Goal: Information Seeking & Learning: Find specific fact

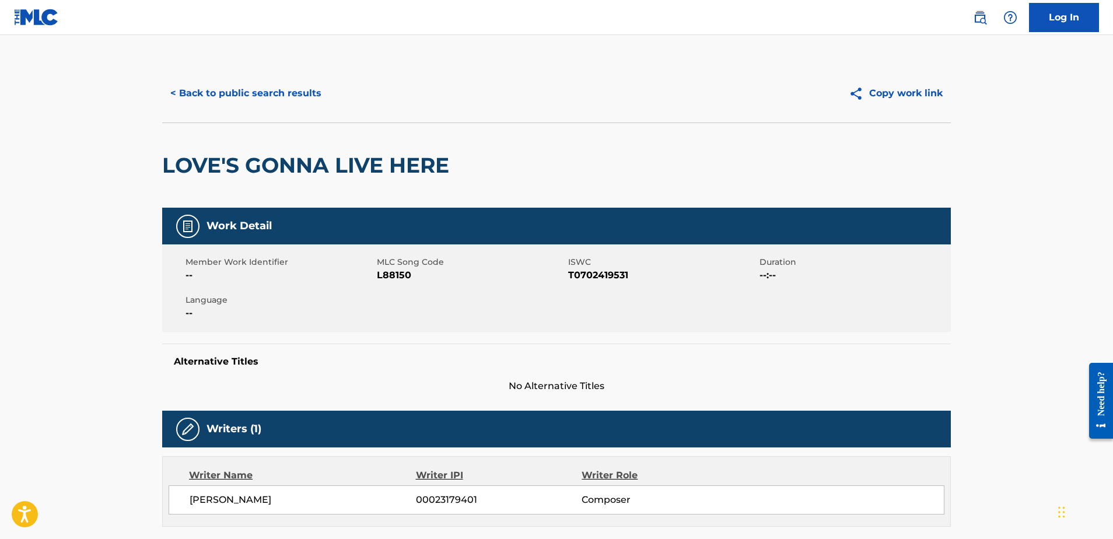
click at [295, 91] on button "< Back to public search results" at bounding box center [245, 93] width 167 height 29
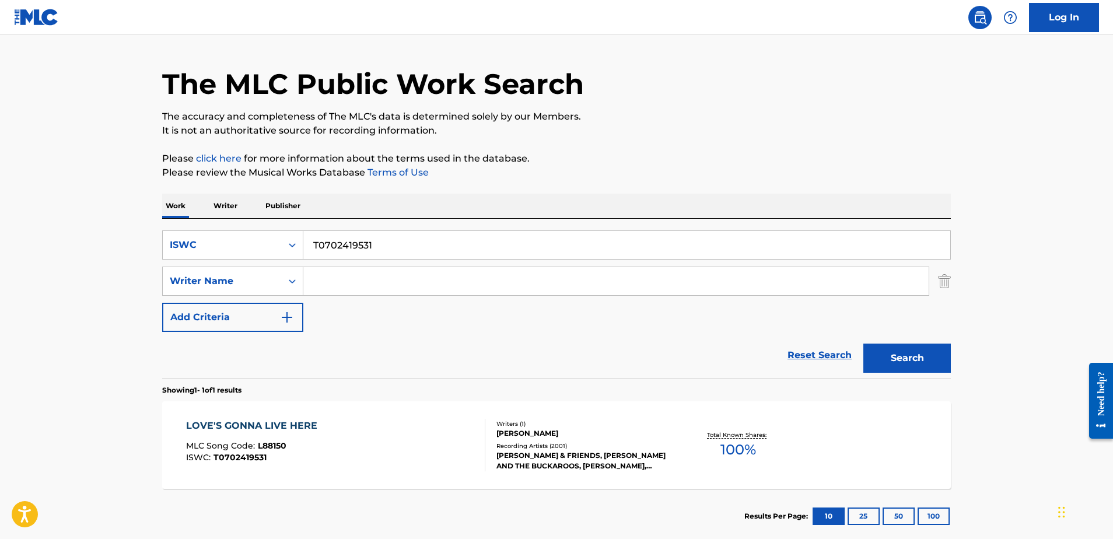
click at [344, 245] on input "T0702419531" at bounding box center [626, 245] width 647 height 28
paste input "0639924"
type input "T0700639924"
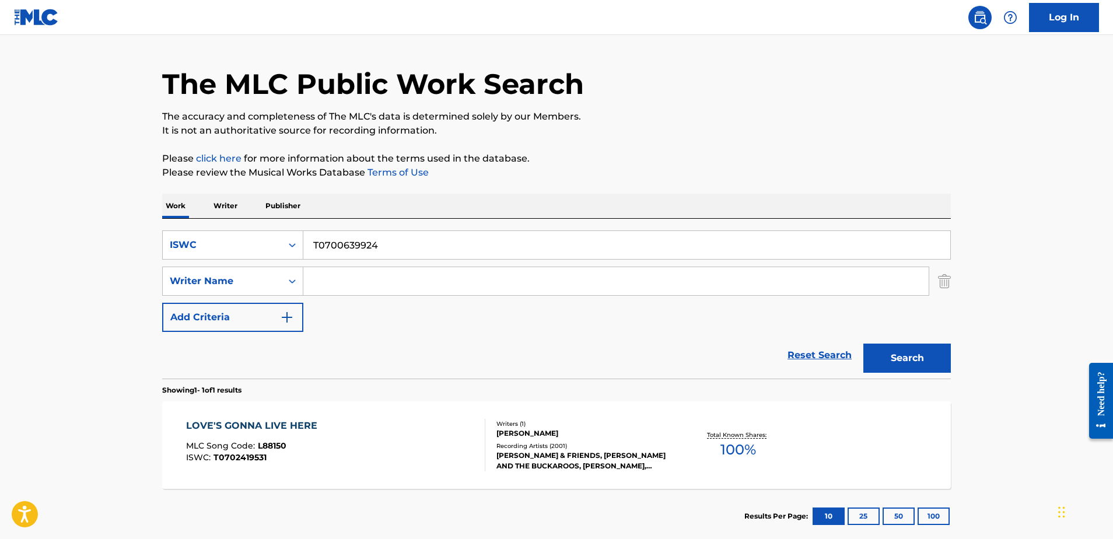
click at [907, 358] on button "Search" at bounding box center [908, 358] width 88 height 29
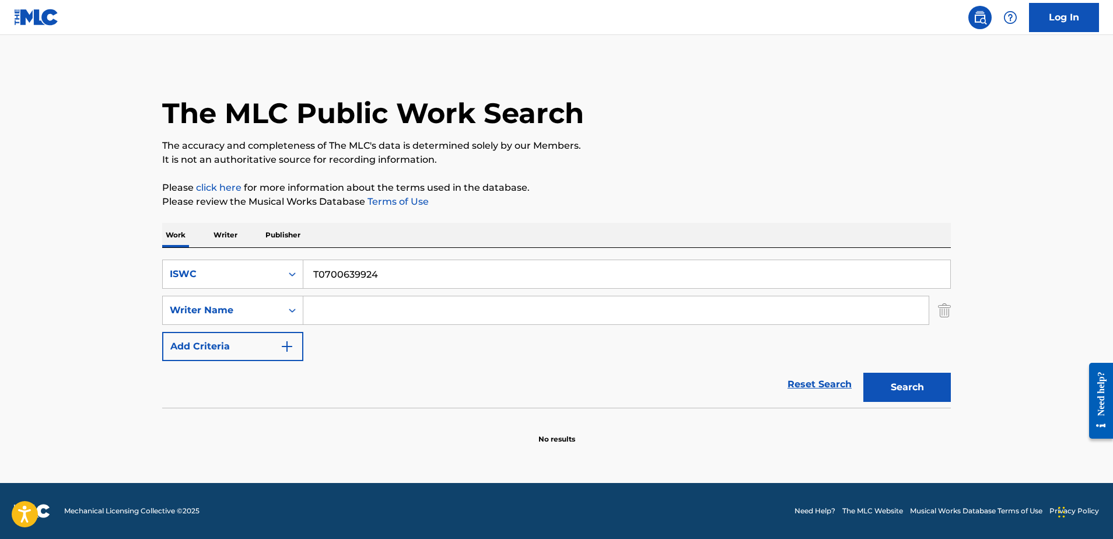
scroll to position [0, 0]
click at [263, 275] on div "ISWC" at bounding box center [222, 274] width 105 height 14
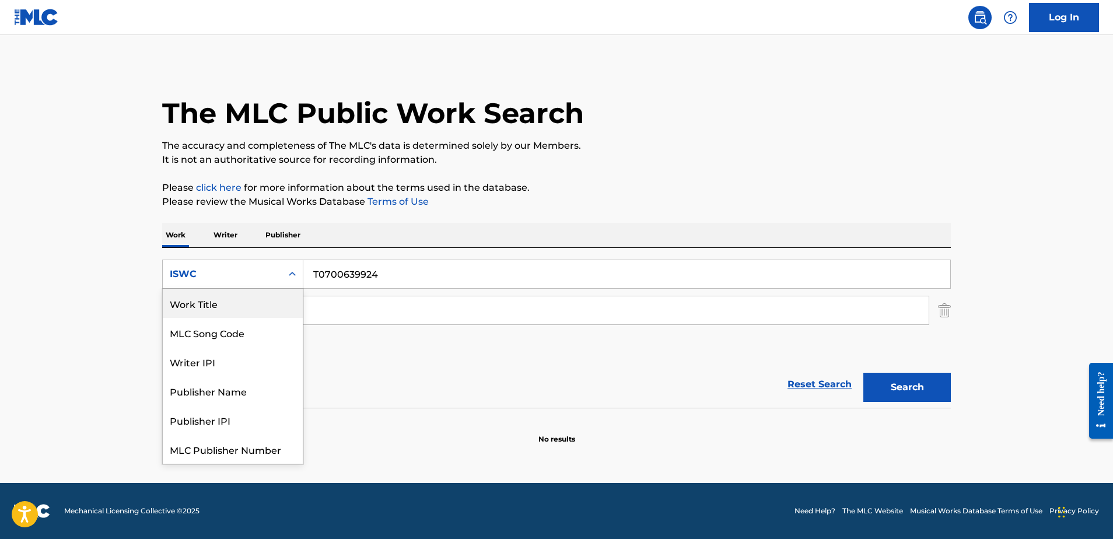
drag, startPoint x: 267, startPoint y: 302, endPoint x: 301, endPoint y: 290, distance: 35.8
click at [267, 302] on div "Work Title" at bounding box center [233, 303] width 140 height 29
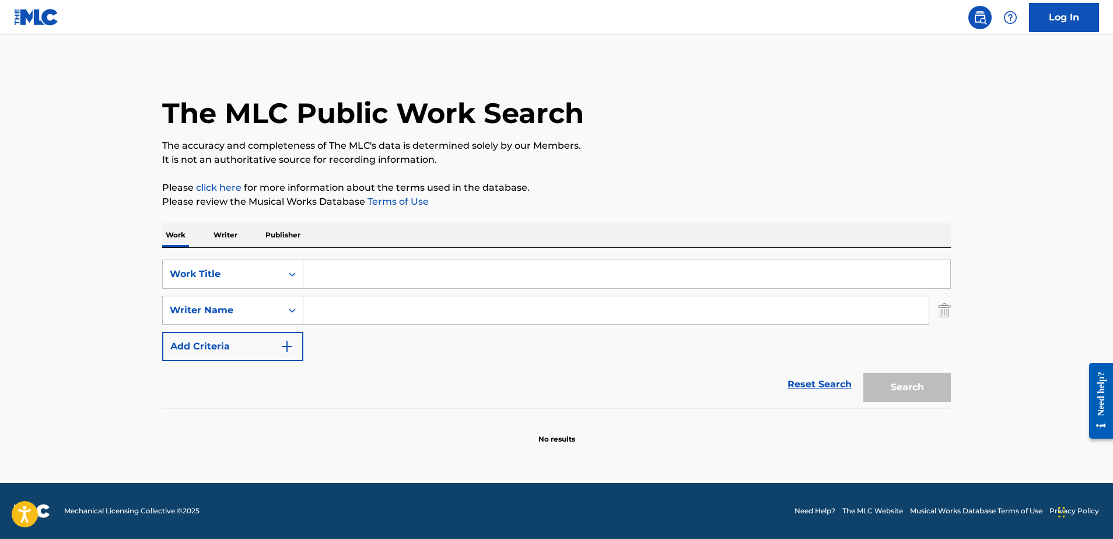
click at [358, 273] on input "Search Form" at bounding box center [626, 274] width 647 height 28
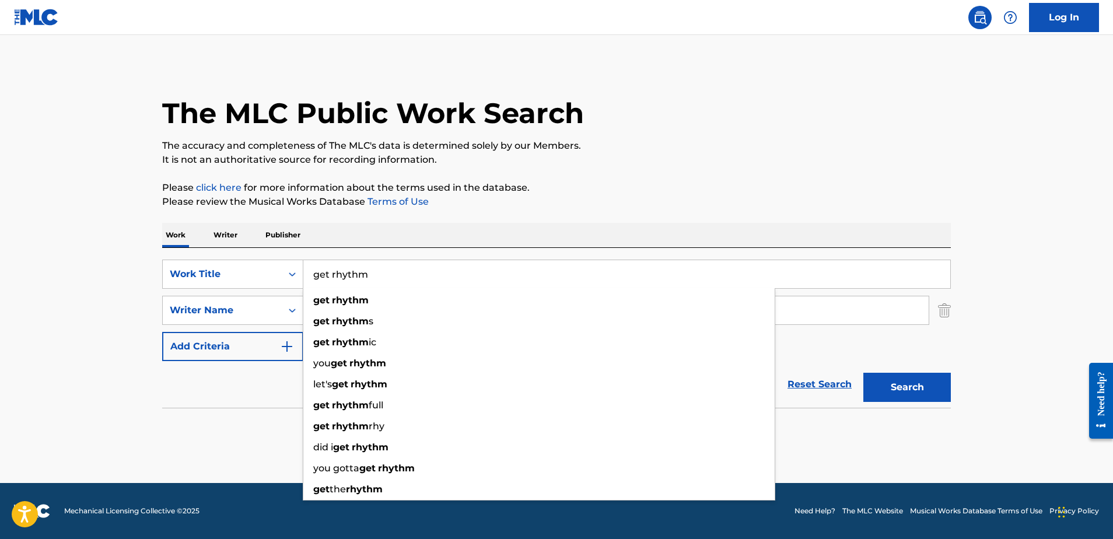
type input "get rhythm"
click at [907, 387] on button "Search" at bounding box center [908, 387] width 88 height 29
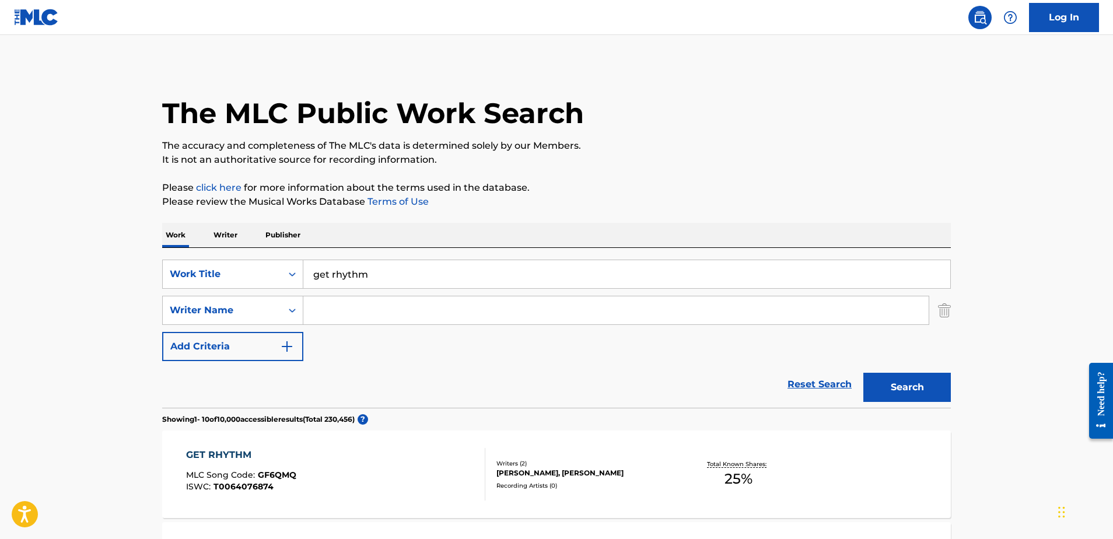
click at [338, 312] on input "Search Form" at bounding box center [616, 310] width 626 height 28
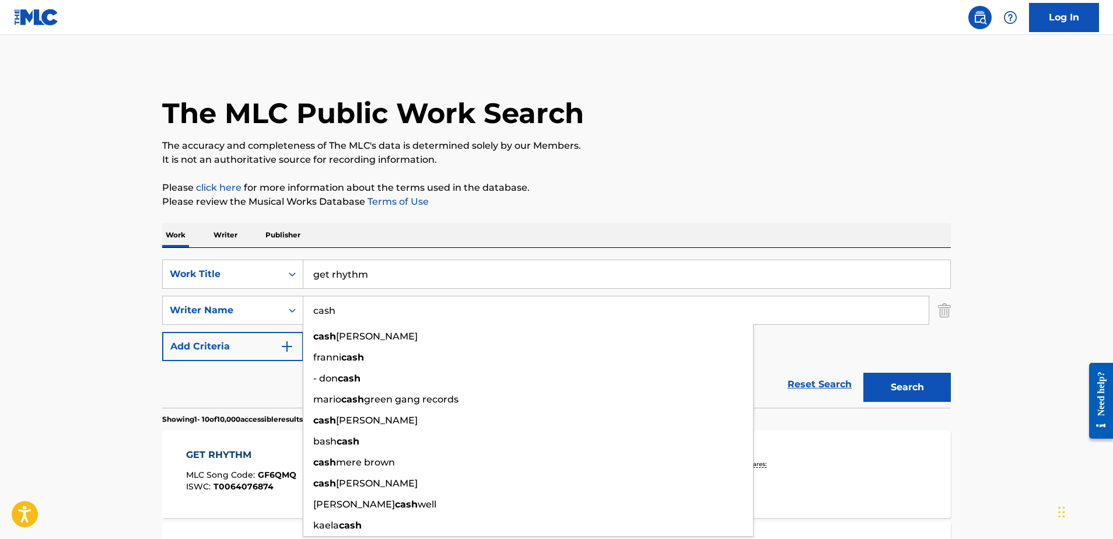
type input "cash"
click at [907, 387] on button "Search" at bounding box center [908, 387] width 88 height 29
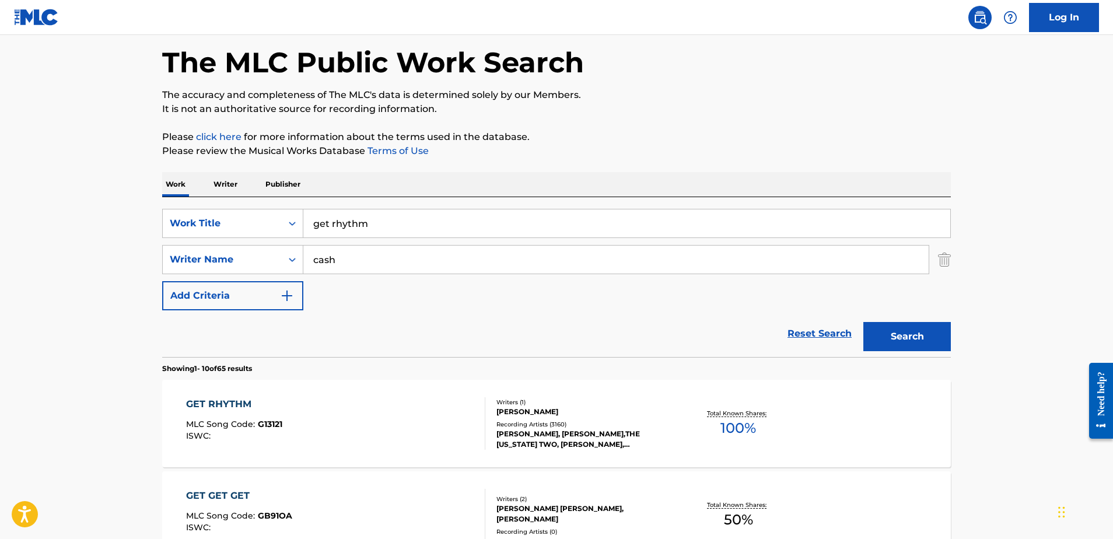
scroll to position [57, 0]
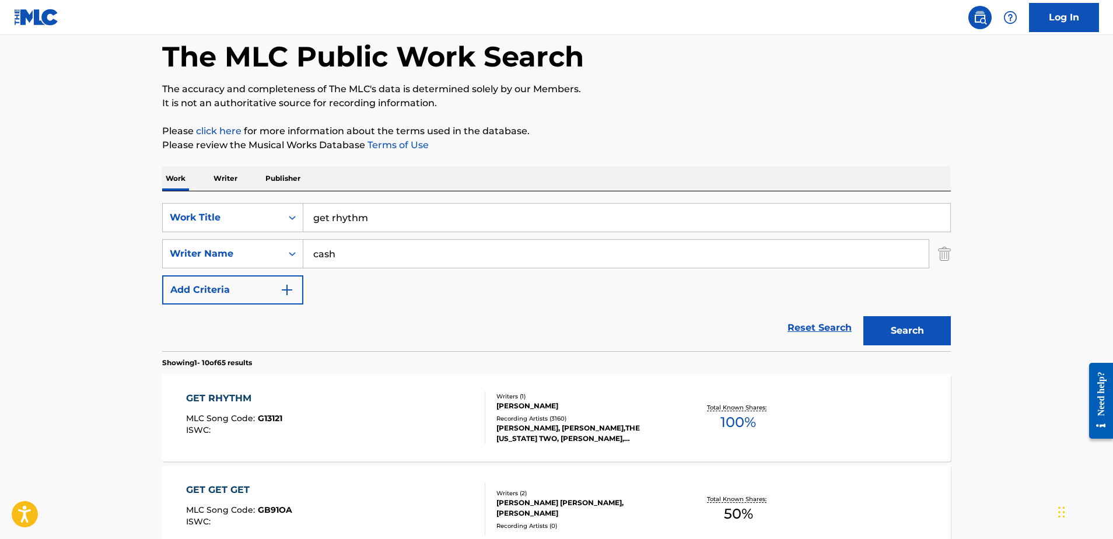
click at [546, 416] on div "Recording Artists ( 3160 )" at bounding box center [585, 418] width 176 height 9
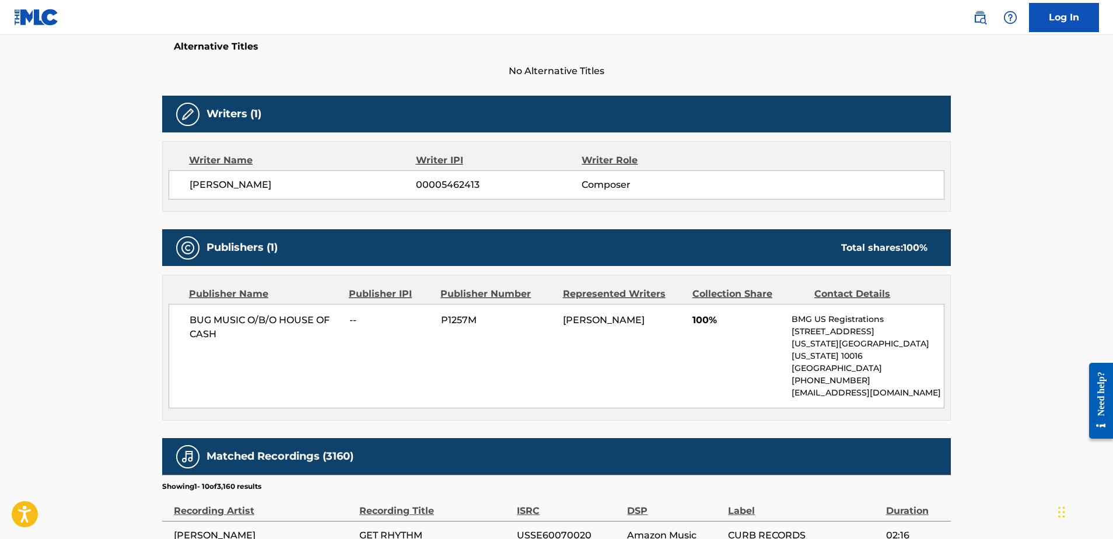
scroll to position [333, 0]
